Goal: Information Seeking & Learning: Learn about a topic

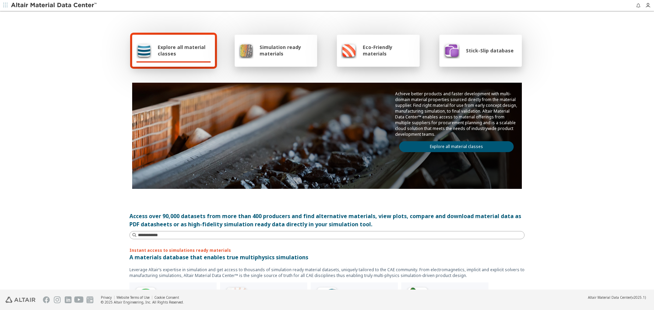
click at [477, 145] on link "Explore all material classes" at bounding box center [456, 146] width 114 height 11
